Goal: Register for event/course

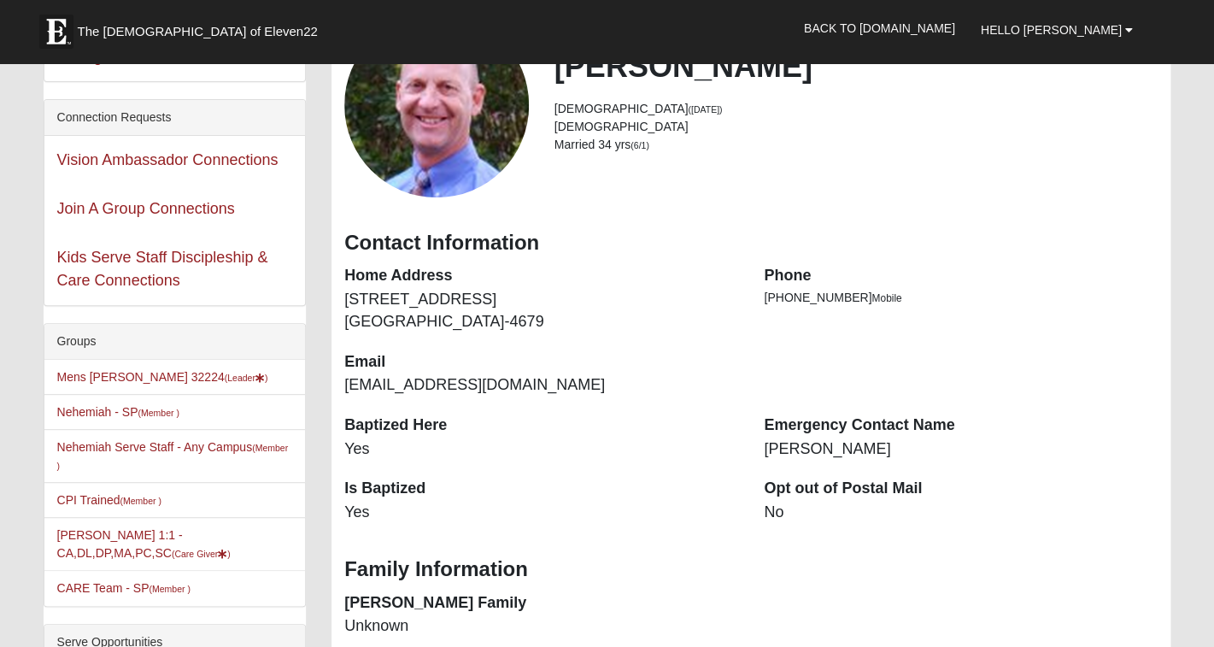
scroll to position [89, 0]
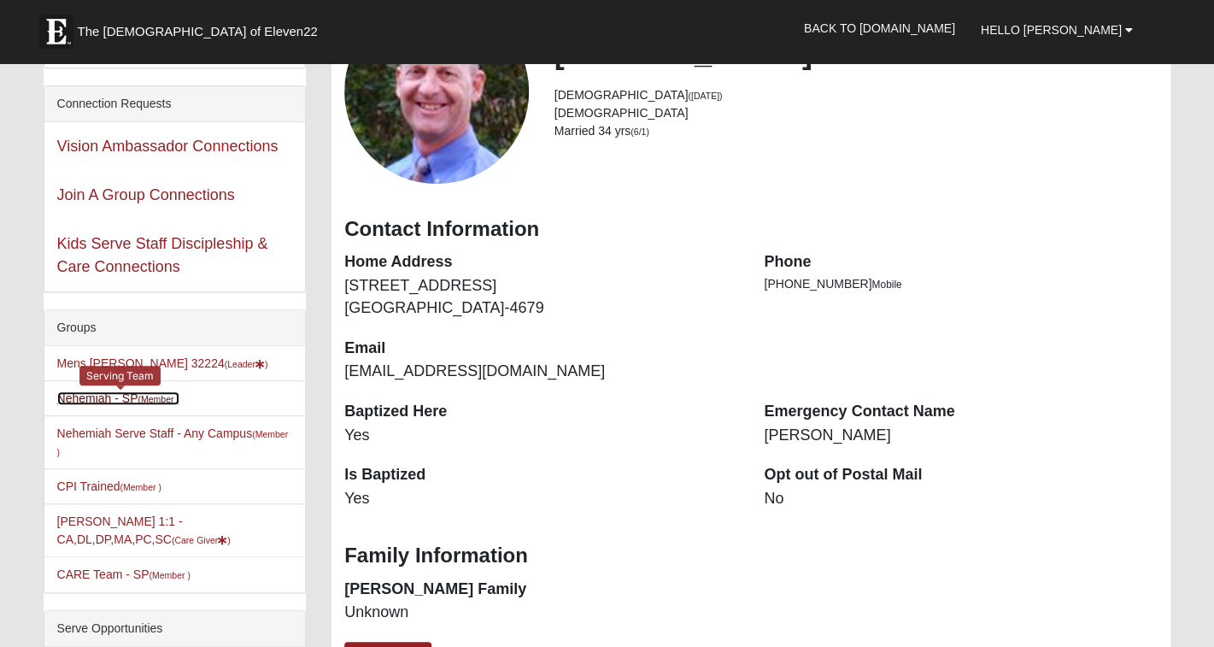
click at [92, 397] on link "Nehemiah - SP (Member )" at bounding box center [118, 398] width 122 height 14
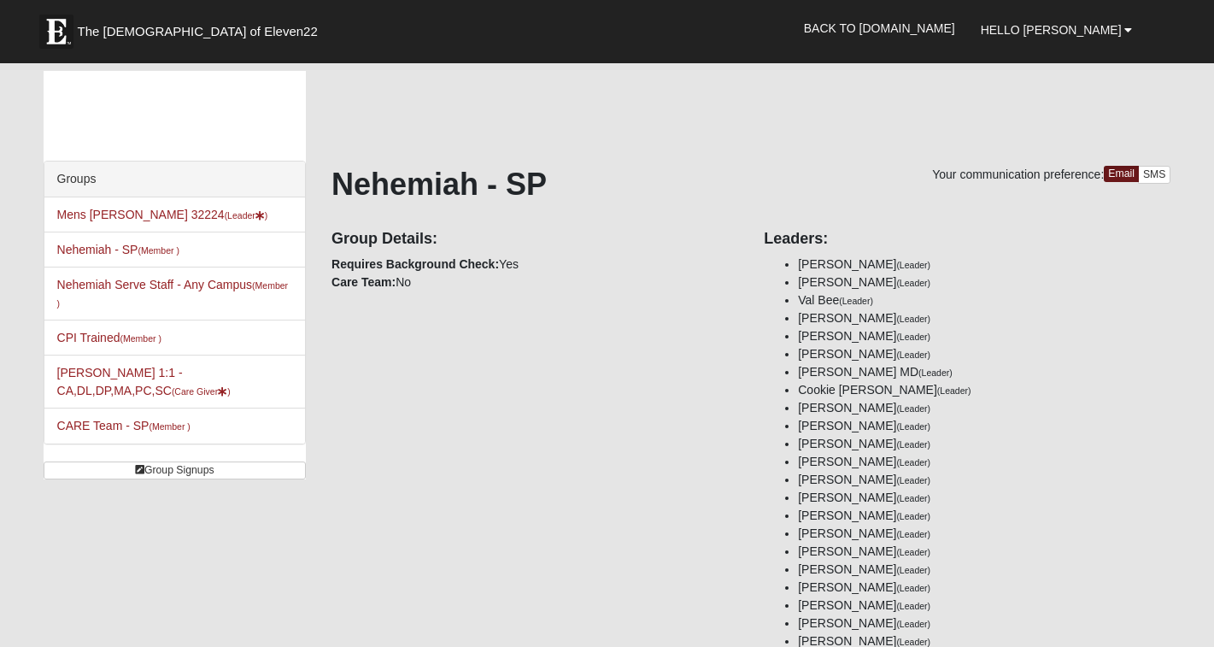
click at [94, 398] on li "Steve Swaim 1:1 -CA,DL,DP,MA,PC,SC (Care Giver )" at bounding box center [174, 382] width 261 height 54
click at [197, 471] on link "Group Signups" at bounding box center [175, 470] width 262 height 18
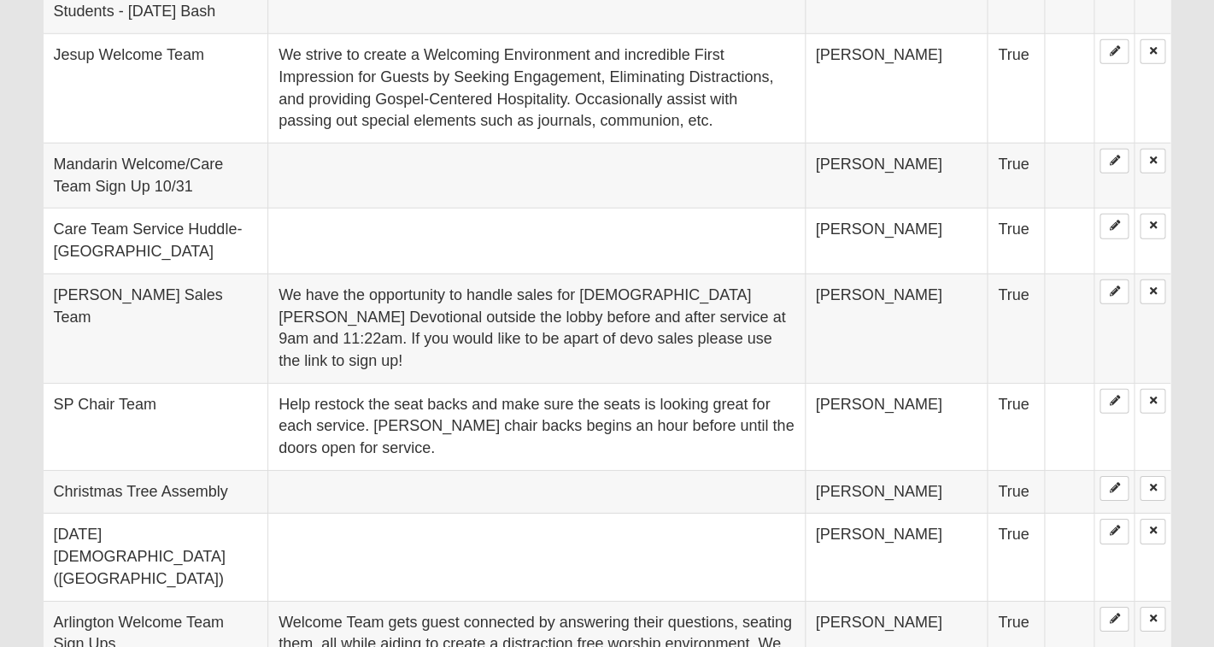
scroll to position [1706, 0]
